Goal: Task Accomplishment & Management: Use online tool/utility

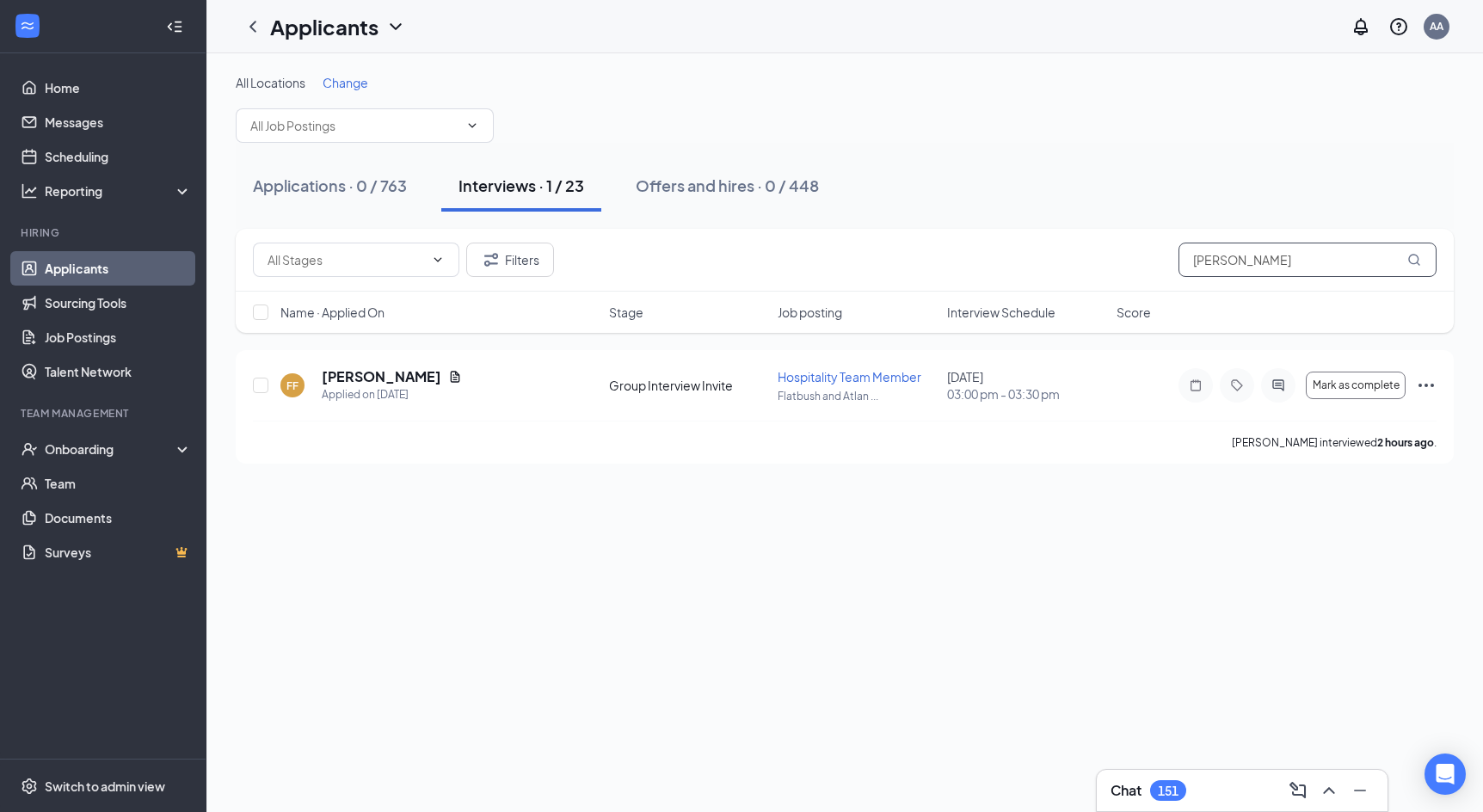
click at [1257, 252] on input "[PERSON_NAME]" at bounding box center [1307, 259] width 258 height 34
type input "\"
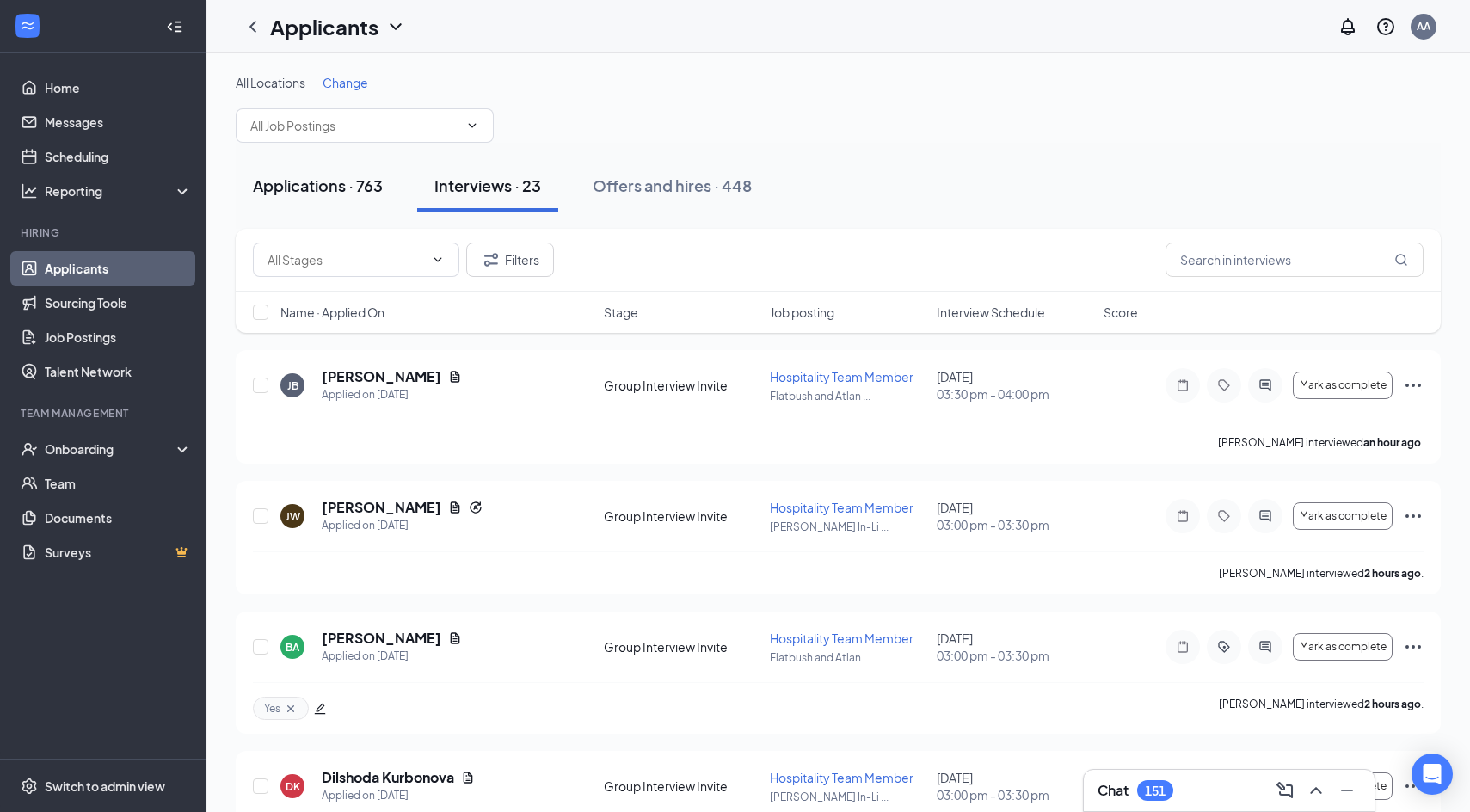
click at [272, 204] on button "Applications · 763" at bounding box center [318, 186] width 164 height 51
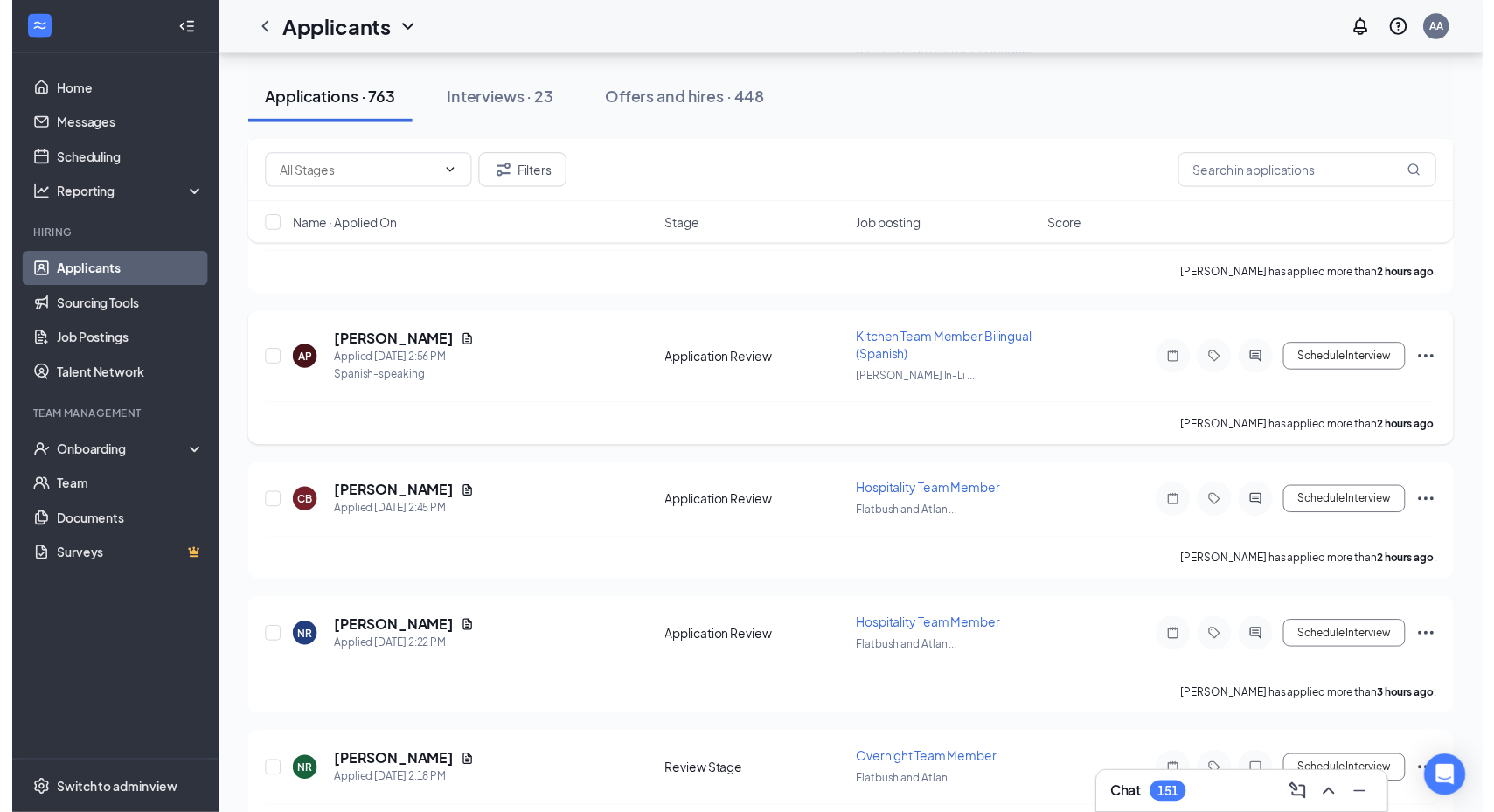
scroll to position [524, 0]
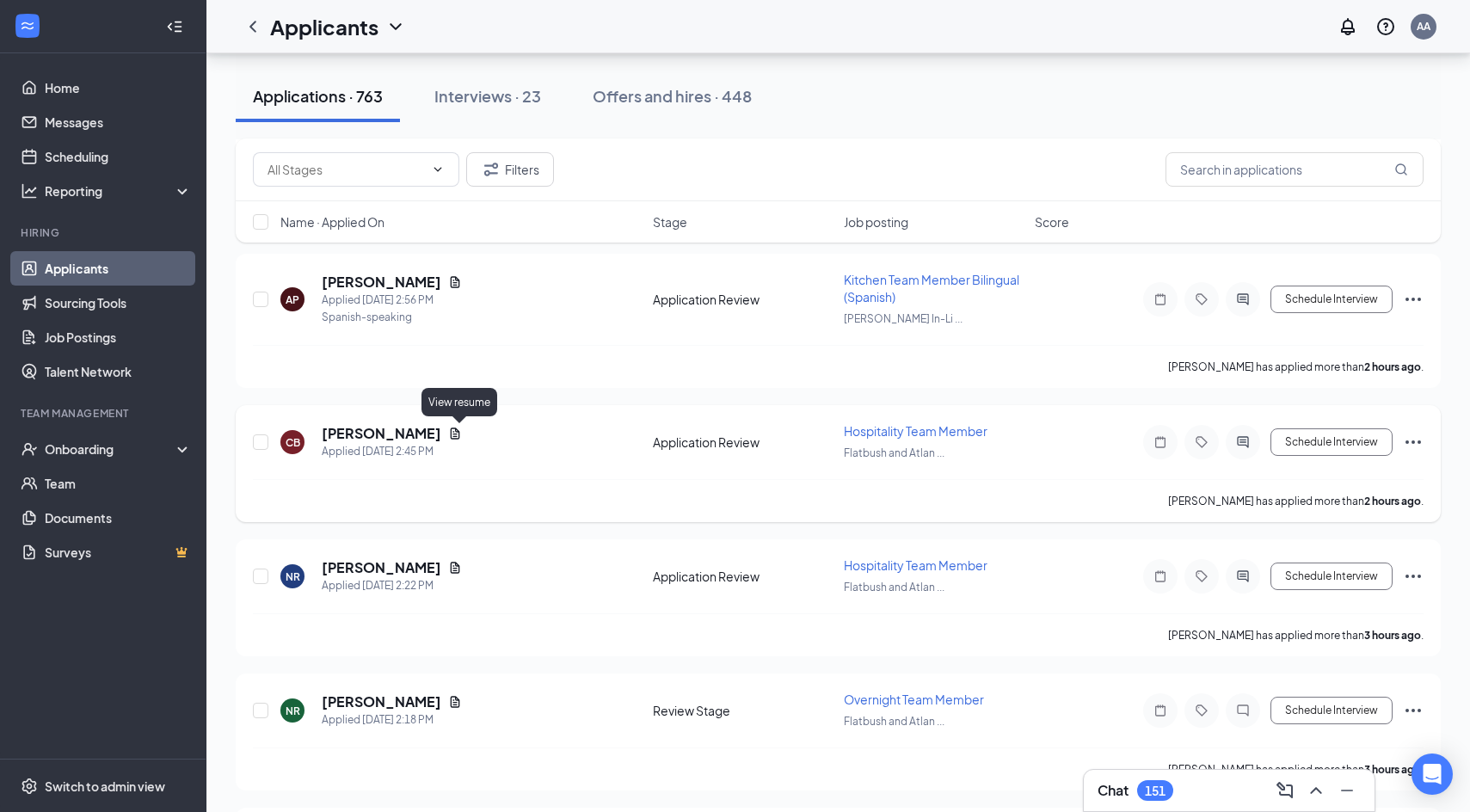
click at [458, 425] on div "[PERSON_NAME]" at bounding box center [392, 434] width 140 height 19
click at [459, 432] on icon "Document" at bounding box center [454, 433] width 14 height 14
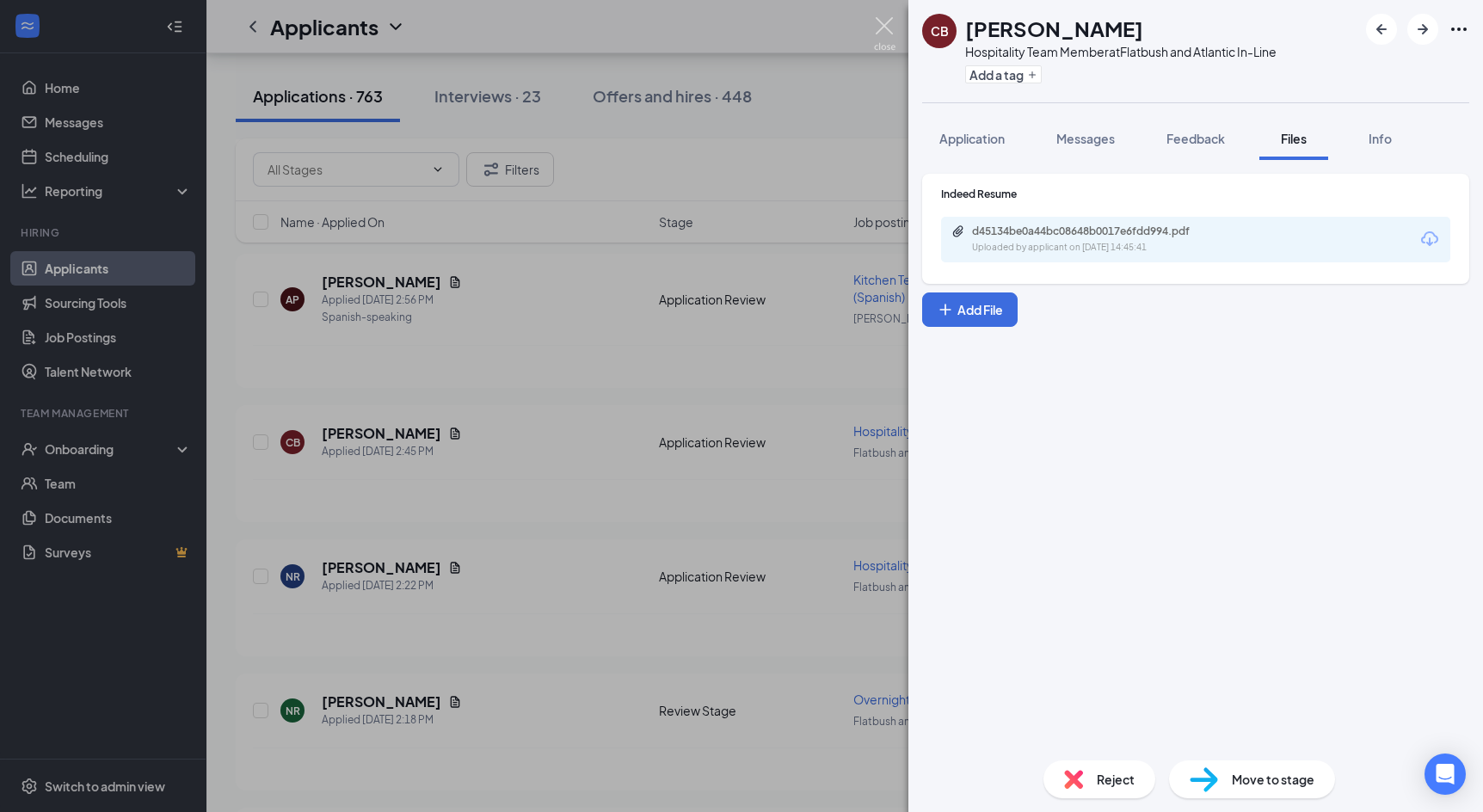
click at [879, 25] on img at bounding box center [884, 34] width 21 height 34
